Goal: Check status: Check status

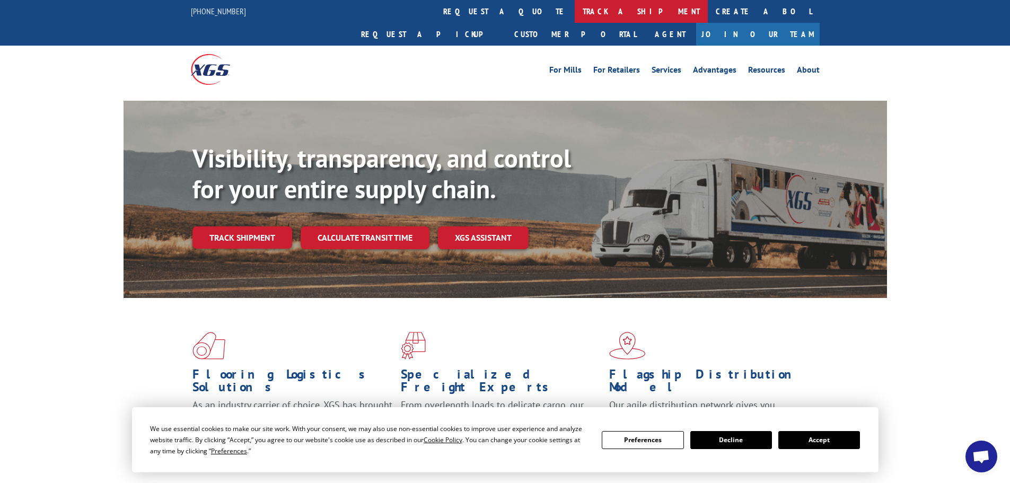
click at [574, 9] on link "track a shipment" at bounding box center [640, 11] width 133 height 23
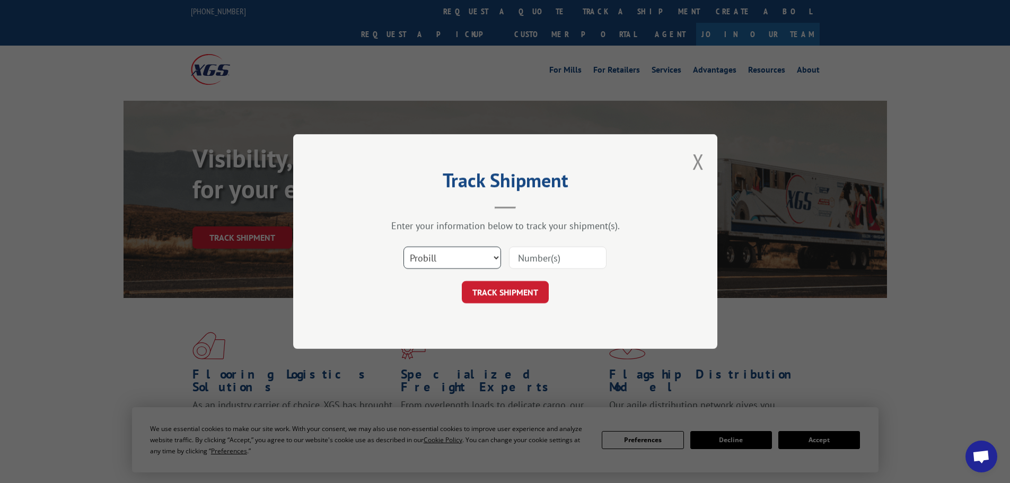
click at [450, 258] on select "Select category... Probill BOL PO" at bounding box center [452, 257] width 98 height 22
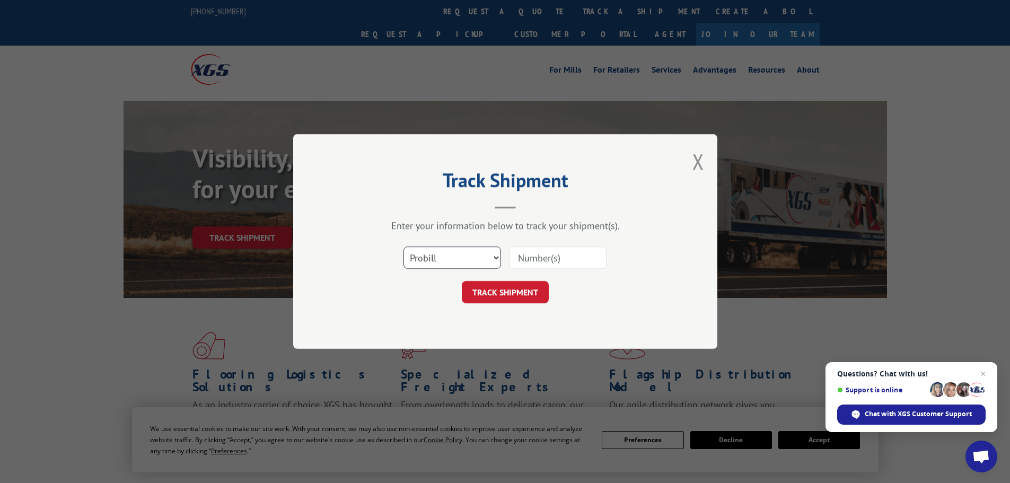
select select "bol"
click at [403, 246] on select "Select category... Probill BOL PO" at bounding box center [452, 257] width 98 height 22
click at [530, 257] on input at bounding box center [558, 257] width 98 height 22
paste input "5569273"
type input "5569273"
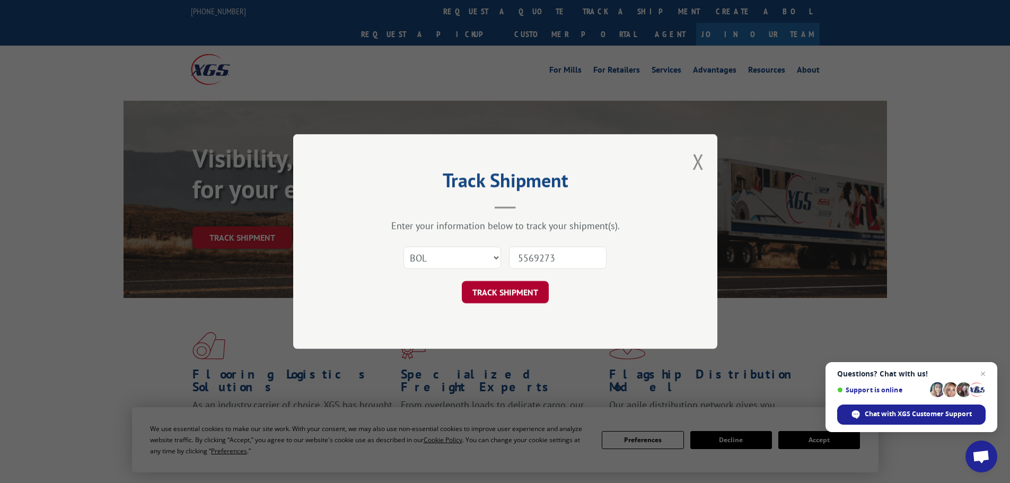
click at [490, 289] on button "TRACK SHIPMENT" at bounding box center [505, 292] width 87 height 22
